Goal: Find specific page/section

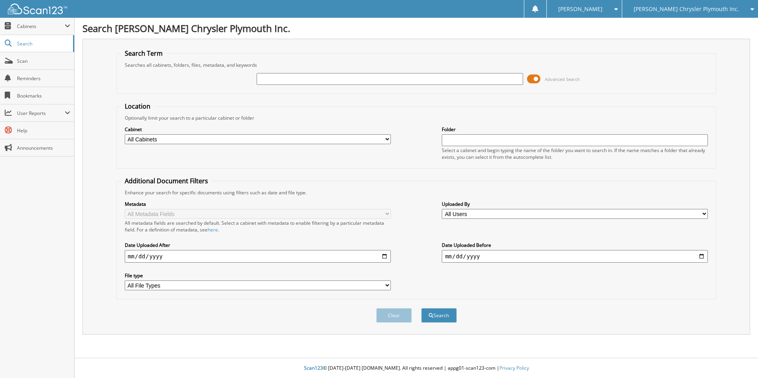
click at [278, 77] on input "text" at bounding box center [390, 79] width 266 height 12
type input "25c0364"
click at [440, 317] on button "Search" at bounding box center [439, 315] width 36 height 15
click at [441, 315] on button "Search" at bounding box center [439, 315] width 36 height 15
